Goal: Task Accomplishment & Management: Use online tool/utility

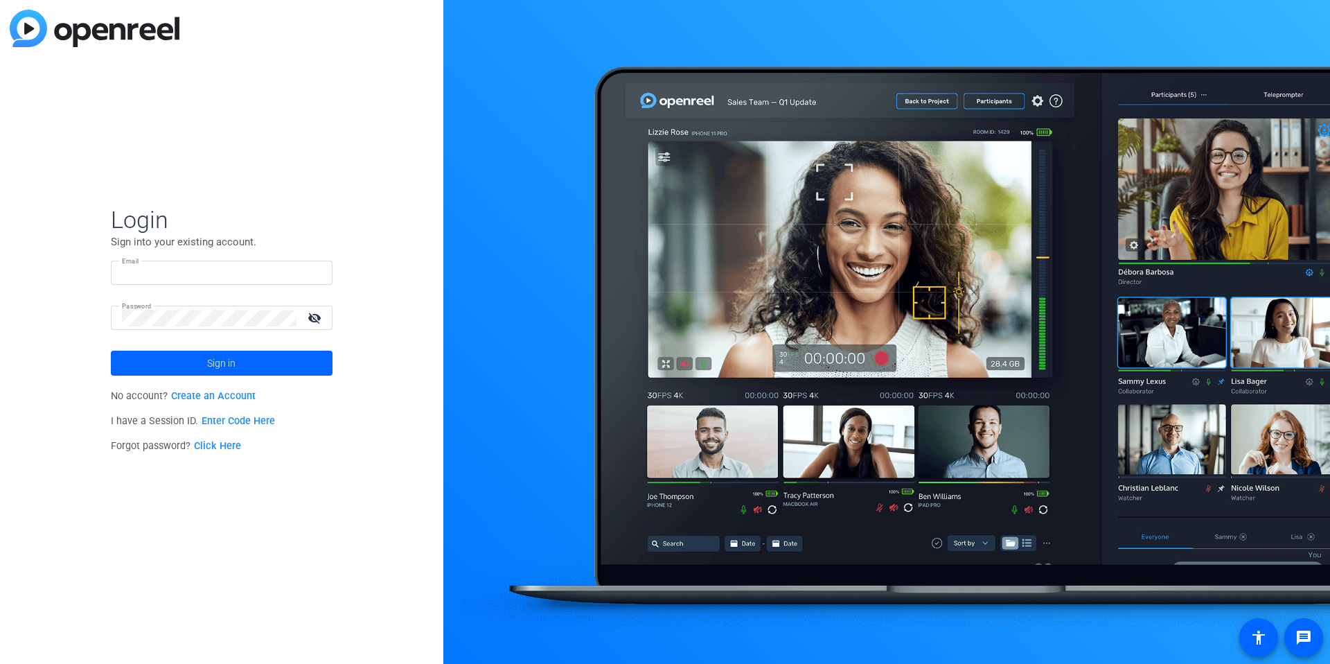
type input "[EMAIL_ADDRESS][DOMAIN_NAME]"
click at [211, 272] on input "[EMAIL_ADDRESS][DOMAIN_NAME]" at bounding box center [222, 273] width 200 height 17
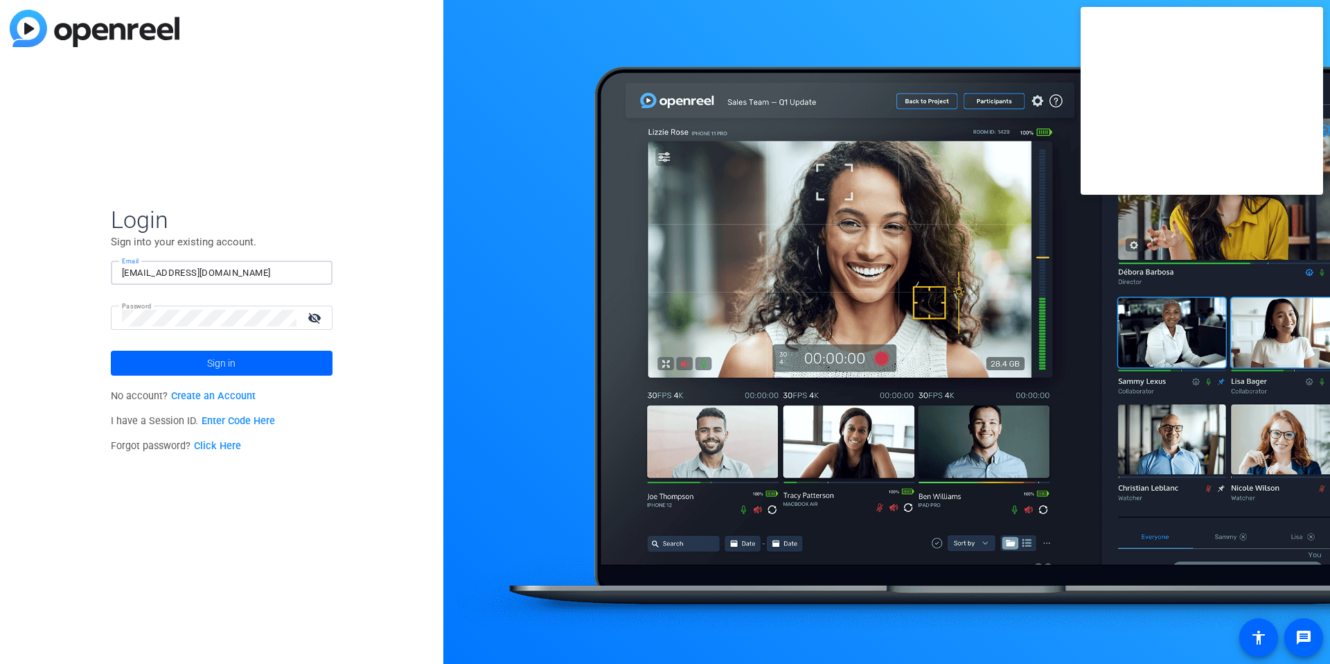
click at [0, 336] on div "Login Sign into your existing account. Email [EMAIL_ADDRESS][DOMAIN_NAME] Passw…" at bounding box center [221, 332] width 443 height 664
click at [156, 369] on span at bounding box center [222, 362] width 222 height 33
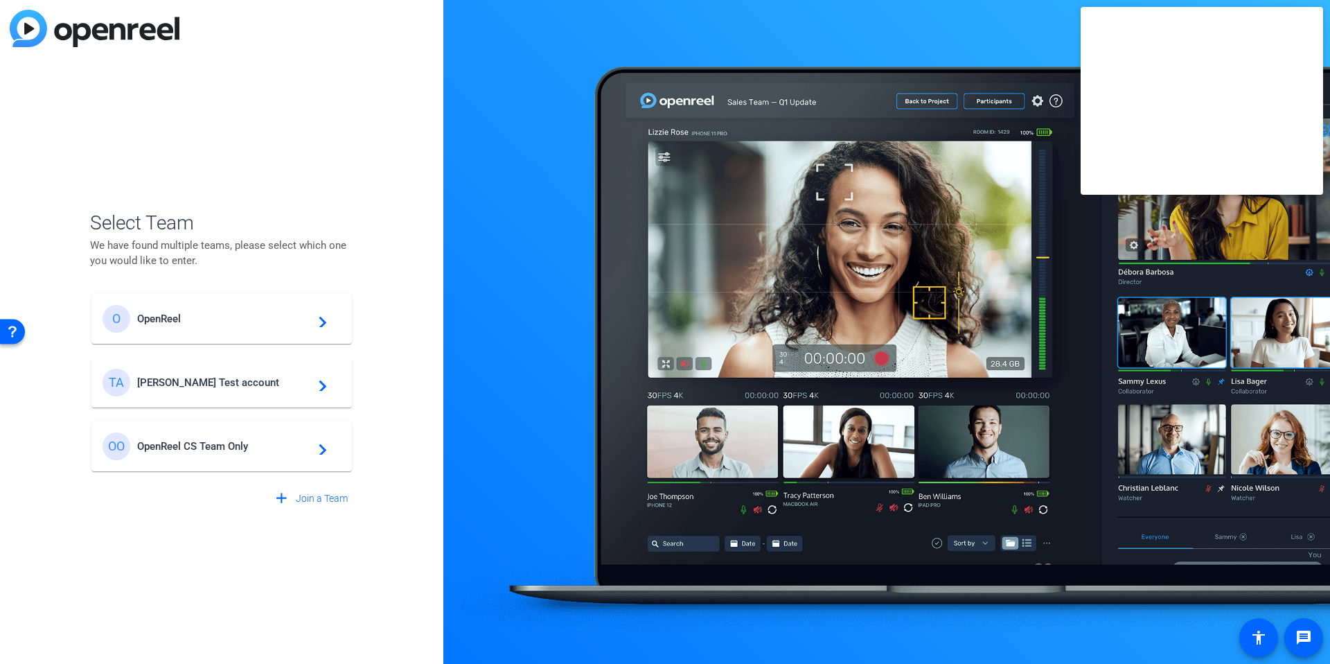
click at [417, 330] on div "Select Team We have found multiple teams, please select which one you would lik…" at bounding box center [221, 332] width 443 height 664
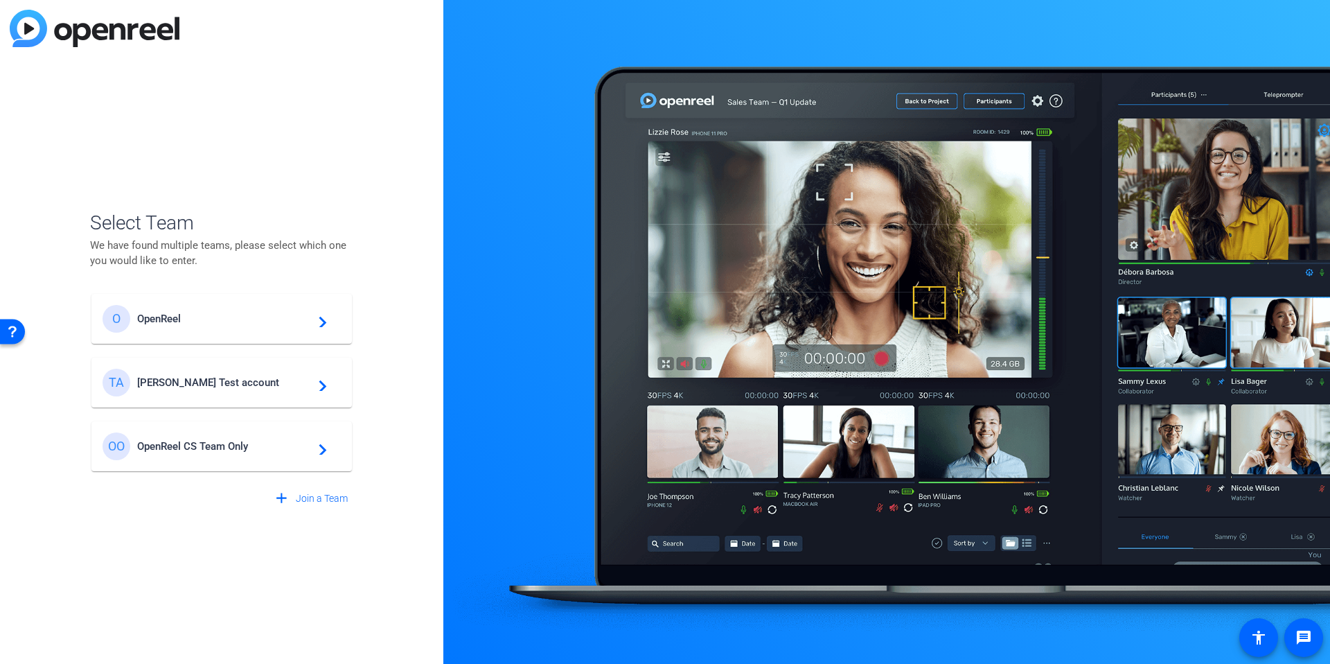
click at [215, 320] on span "OpenReel" at bounding box center [223, 318] width 173 height 12
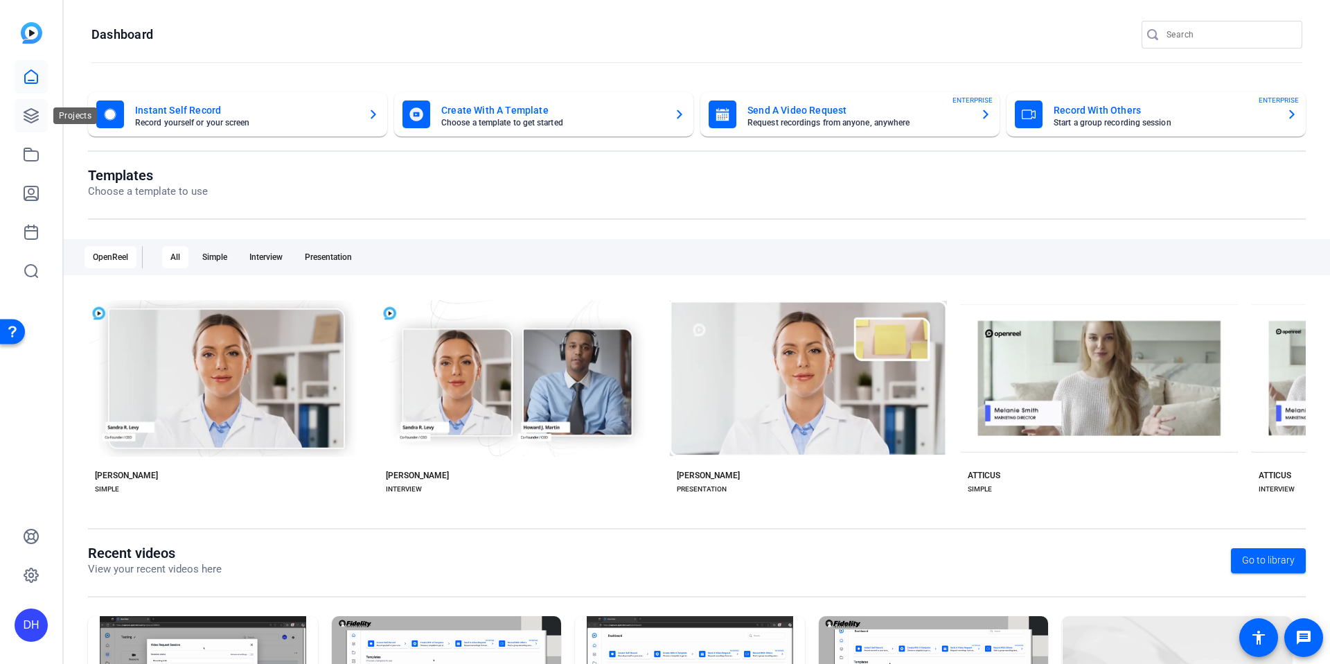
click at [30, 111] on icon at bounding box center [31, 115] width 17 height 17
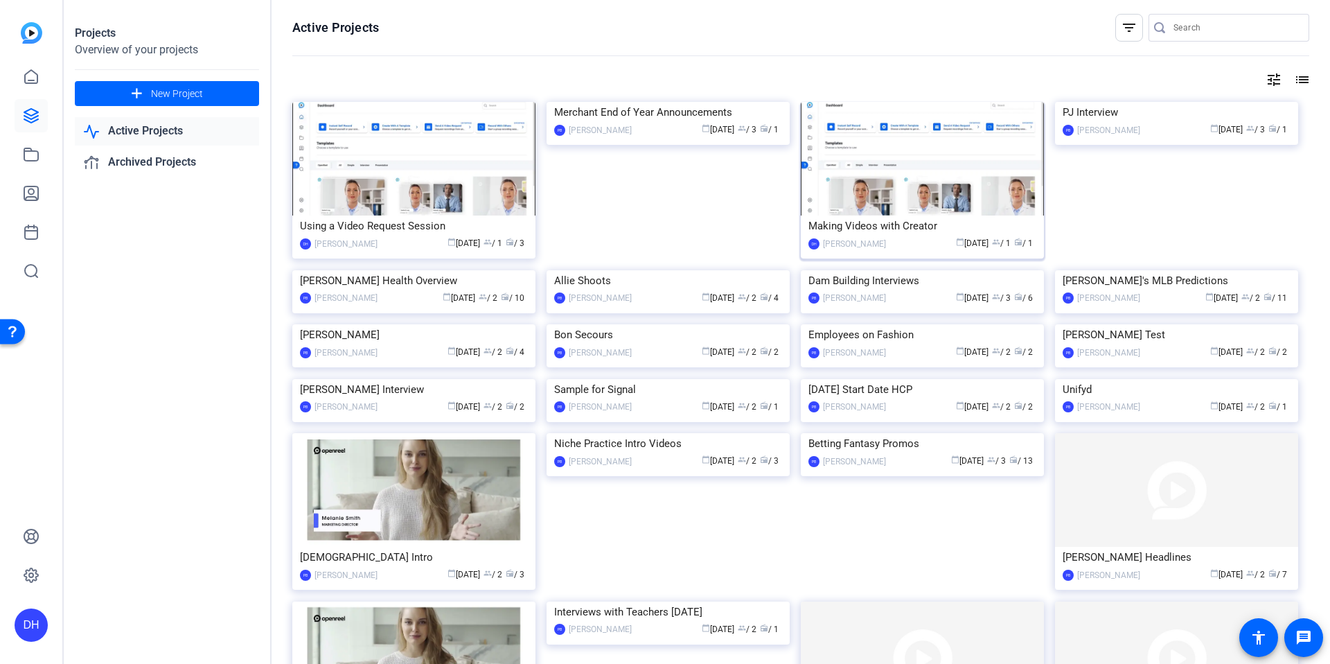
click at [897, 229] on div "Making Videos with Creator" at bounding box center [922, 225] width 228 height 21
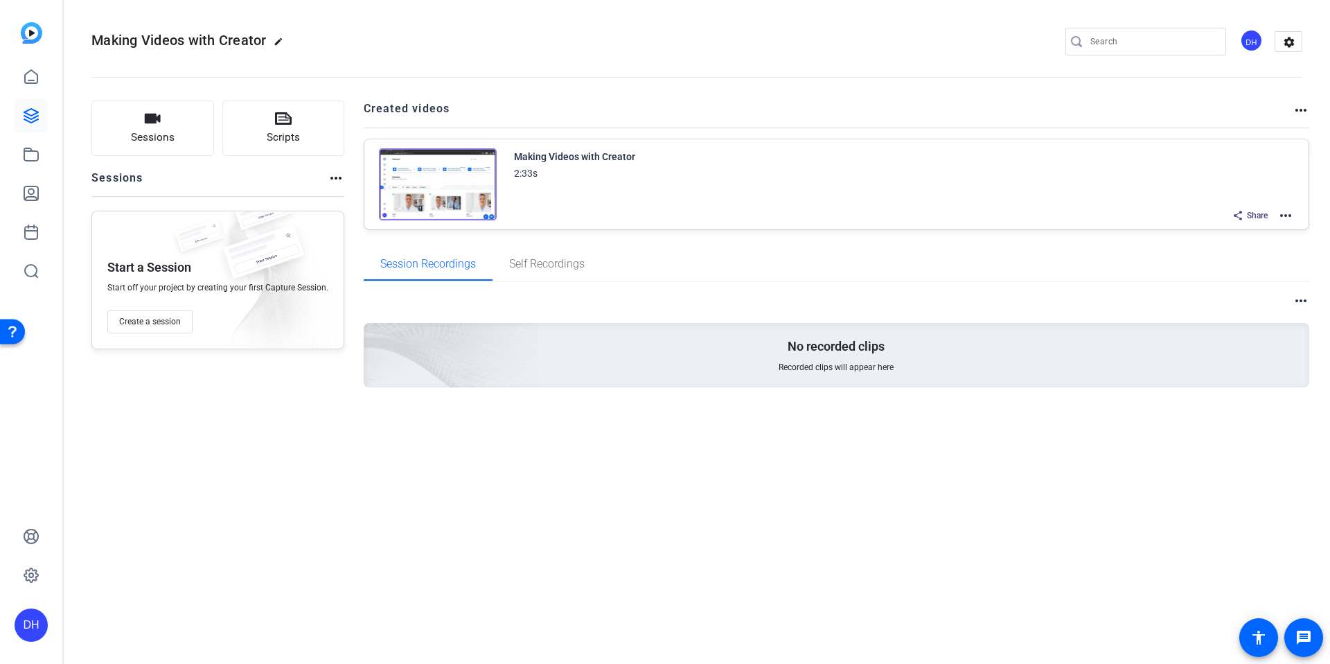
click at [1289, 213] on mat-icon "more_horiz" at bounding box center [1285, 215] width 17 height 17
click at [1255, 228] on span "Edit in Creator" at bounding box center [1235, 232] width 96 height 17
click at [300, 431] on div "Sessions Scripts Sessions more_horiz Start a Session Start off your project by …" at bounding box center [217, 265] width 253 height 331
